Goal: Task Accomplishment & Management: Manage account settings

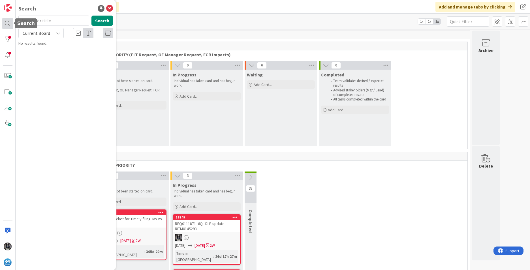
click at [6, 23] on div at bounding box center [7, 23] width 11 height 11
click at [40, 20] on input "text" at bounding box center [53, 21] width 71 height 10
type input "e62"
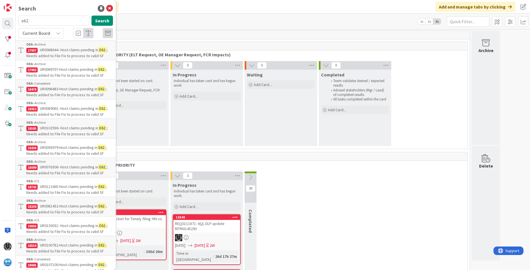
click at [64, 228] on p "UR0130031- Host claims pending in E62 ; Needs added to File Fix to process to v…" at bounding box center [69, 229] width 87 height 12
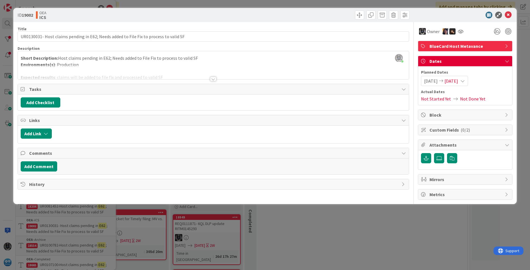
click at [214, 79] on div at bounding box center [213, 79] width 6 height 5
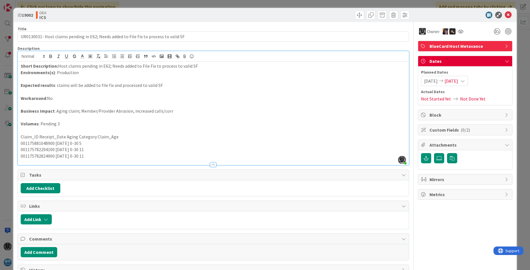
click at [40, 144] on p "001175881048900 [DATE] 0-30 5" at bounding box center [213, 143] width 385 height 7
copy p "001175881048900"
click at [45, 149] on p "001175782294100 [DATE] 0-30 11" at bounding box center [213, 149] width 385 height 7
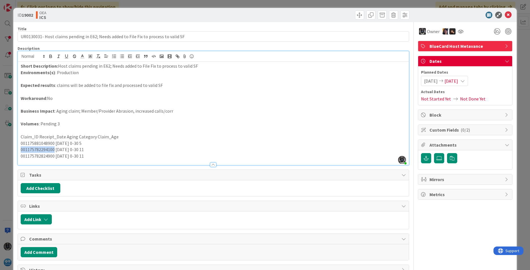
copy p "001175782294100"
click at [45, 157] on p "001175782824900 [DATE] 0-30 11" at bounding box center [213, 156] width 385 height 7
copy p "001175782824900"
click at [352, 222] on div "Owner BlueCard Host Metavance Dates Planned Dates [DATE] [DATE] Actual Dates No…" at bounding box center [465, 148] width 95 height 253
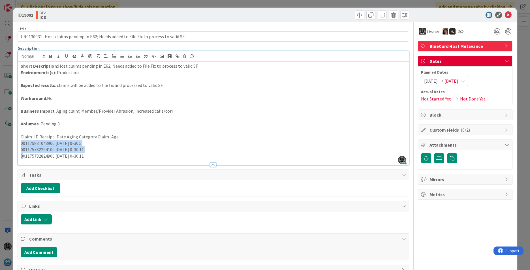
drag, startPoint x: 20, startPoint y: 143, endPoint x: 22, endPoint y: 157, distance: 14.6
click at [22, 157] on div "Short Description: Host claims pending in E62; Needs added to File Fix to proce…" at bounding box center [213, 113] width 391 height 103
click at [99, 154] on p "001175782824900 [DATE] 0-30 11" at bounding box center [213, 156] width 385 height 7
click at [31, 253] on button "Add Comment" at bounding box center [39, 252] width 37 height 10
click at [38, 256] on p at bounding box center [213, 258] width 380 height 7
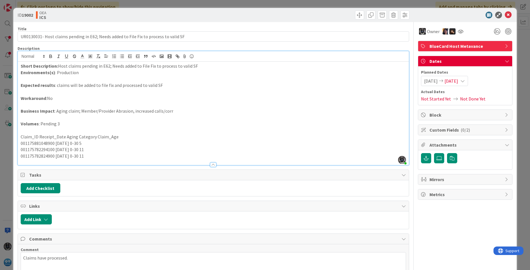
click at [352, 80] on span "[DATE]" at bounding box center [451, 81] width 14 height 7
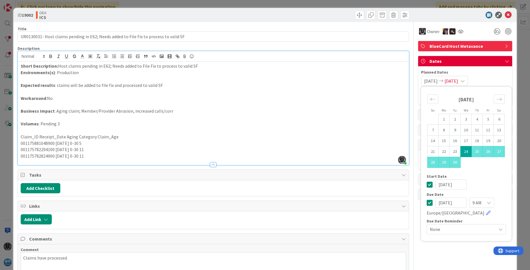
drag, startPoint x: 445, startPoint y: 202, endPoint x: 406, endPoint y: 196, distance: 39.2
click at [352, 202] on div "Title 85 / 128 UR0130031- Host claims pending in E62; Needs added to File Fix t…" at bounding box center [265, 163] width 495 height 282
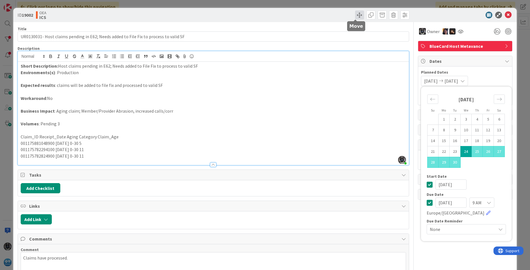
type input "[DATE]"
click at [352, 11] on span at bounding box center [359, 14] width 9 height 9
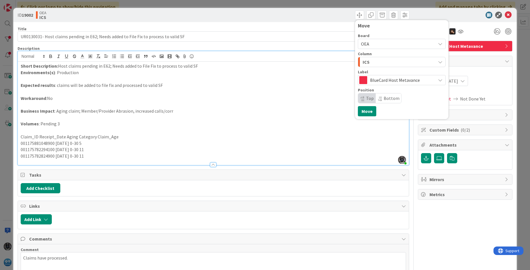
click at [352, 60] on icon "button" at bounding box center [440, 62] width 5 height 5
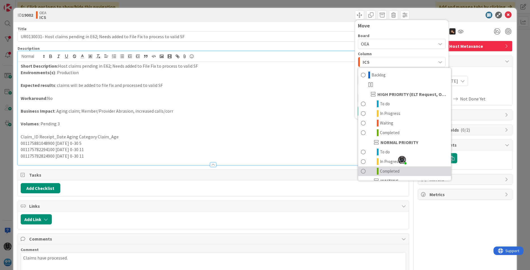
click at [352, 171] on span "Completed" at bounding box center [390, 171] width 20 height 7
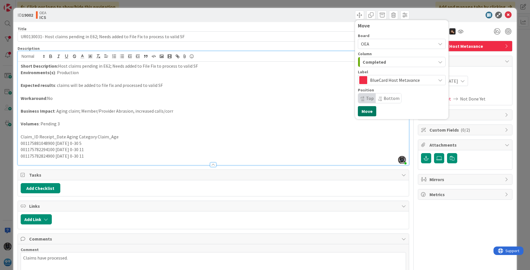
click at [352, 114] on button "Move" at bounding box center [367, 111] width 18 height 10
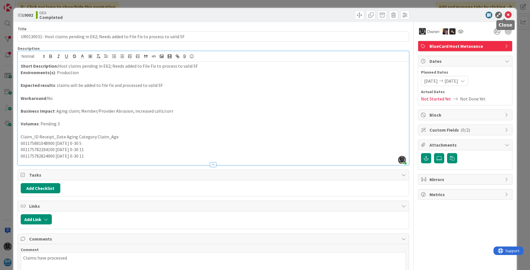
click at [352, 14] on icon at bounding box center [508, 15] width 7 height 7
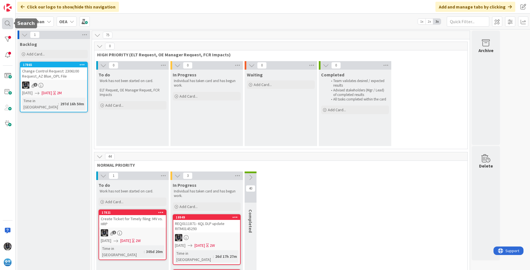
click at [5, 25] on div at bounding box center [7, 23] width 11 height 11
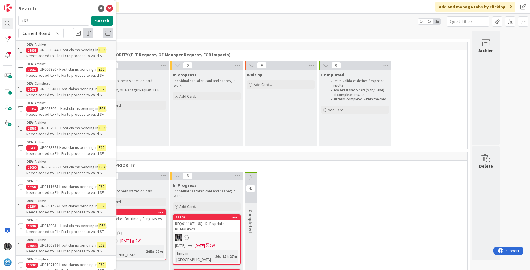
click at [40, 19] on input "e62" at bounding box center [53, 21] width 71 height 10
type input "e"
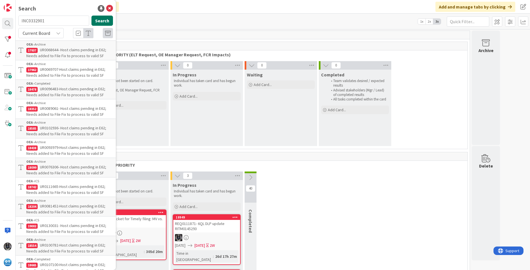
type input "INC0332901"
click at [100, 17] on button "Search" at bounding box center [102, 21] width 22 height 10
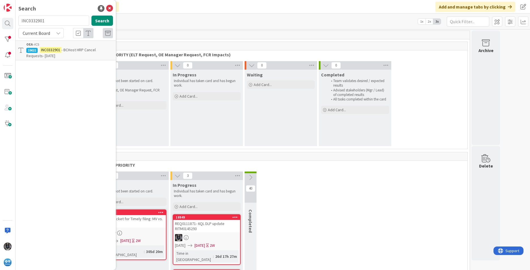
click at [66, 54] on p "INC0332901 - BCHost HRP Cancel Requests- [DATE]" at bounding box center [69, 53] width 87 height 12
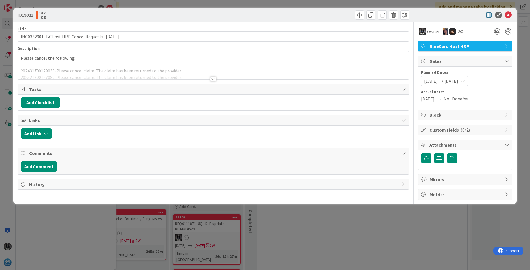
click at [212, 78] on div at bounding box center [213, 79] width 6 height 5
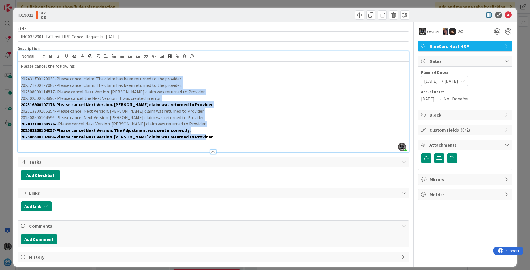
drag, startPoint x: 20, startPoint y: 78, endPoint x: 199, endPoint y: 138, distance: 188.5
click at [199, 138] on div "Please cancel the following: 202431700129033-Please cancel claim. The claim has…" at bounding box center [213, 107] width 391 height 90
copy div "202431700129033-Please cancel claim. The claim has been returned to the provide…"
